Goal: Transaction & Acquisition: Book appointment/travel/reservation

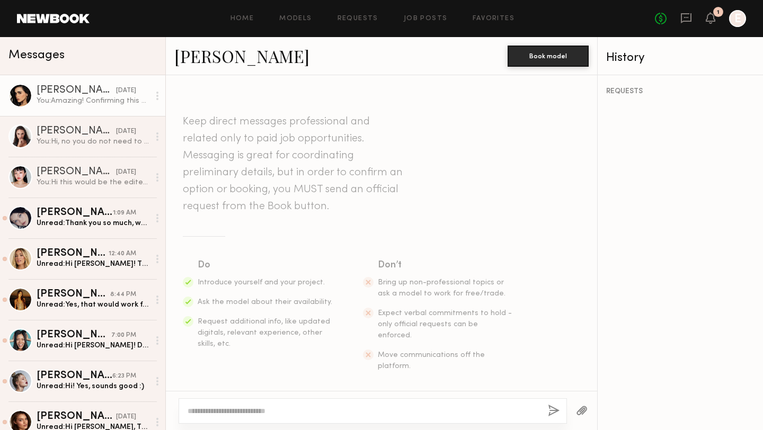
scroll to position [905, 0]
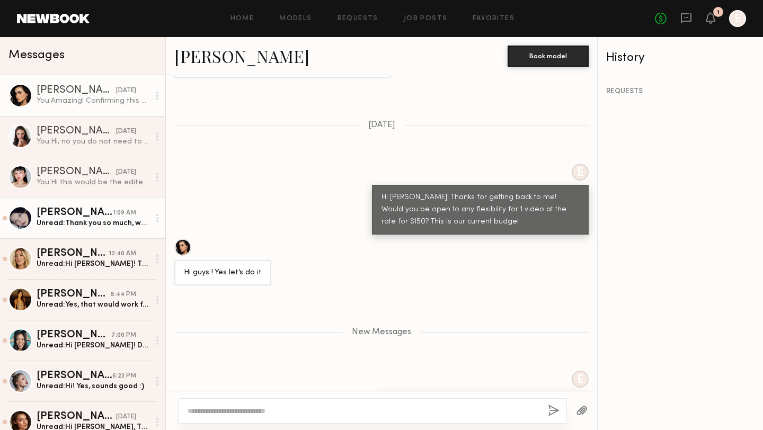
click at [75, 214] on div "Marina F." at bounding box center [75, 213] width 76 height 11
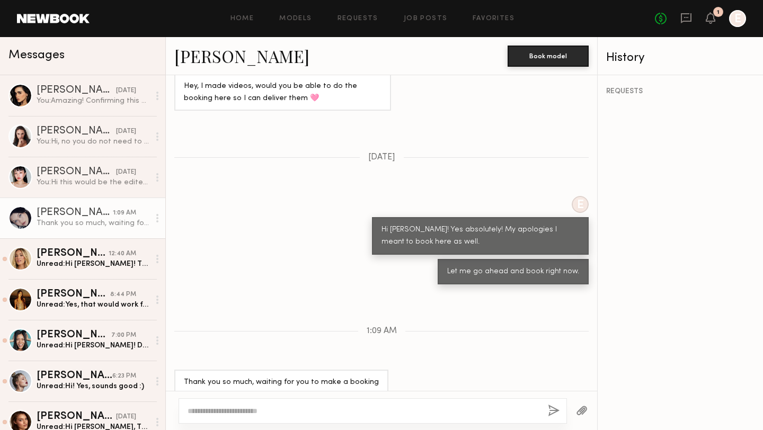
scroll to position [438, 0]
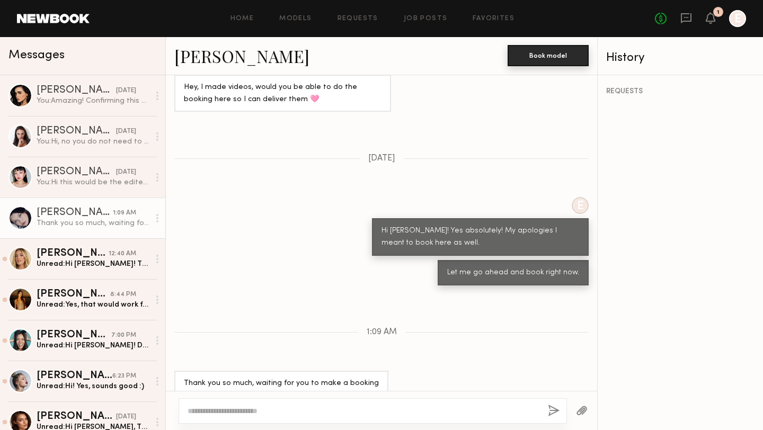
click at [562, 60] on button "Book model" at bounding box center [548, 55] width 81 height 21
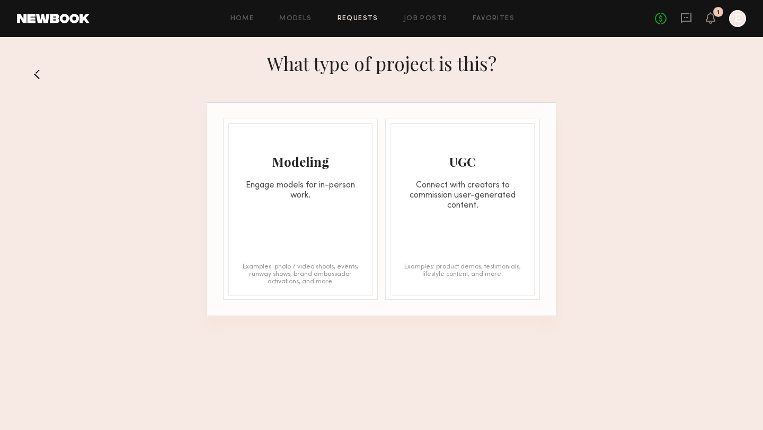
click at [488, 270] on div "Examples: product demos, testimonials, lifestyle content, and more." at bounding box center [463, 273] width 122 height 21
